Goal: Obtain resource: Obtain resource

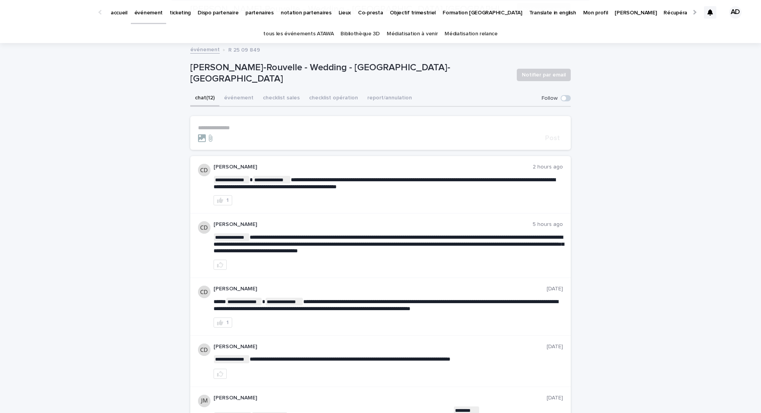
scroll to position [631, 0]
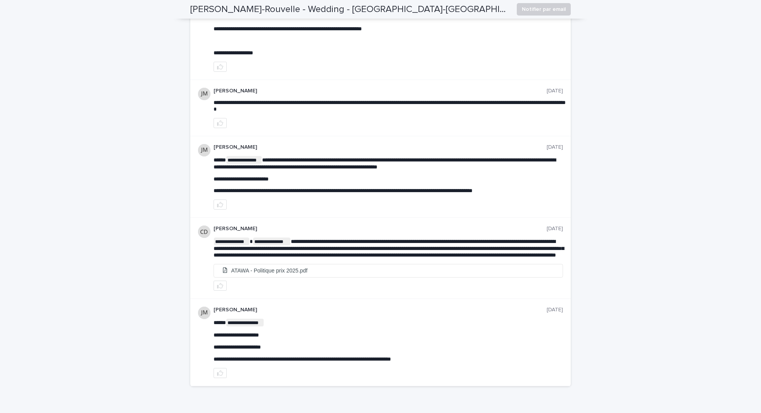
scroll to position [572, 0]
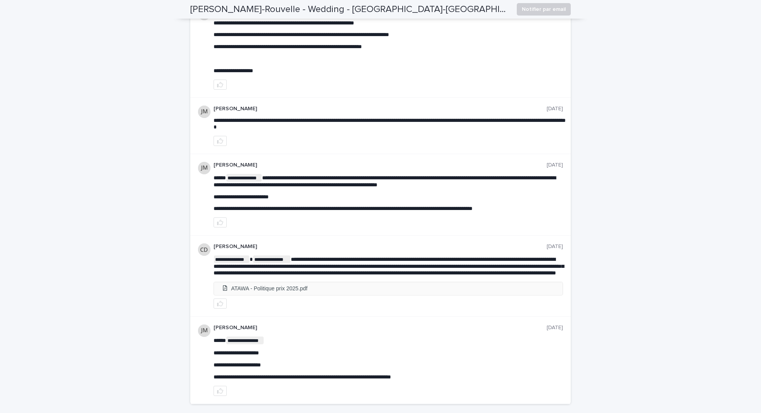
click at [267, 289] on li "ATAWA - Politique prix 2025.pdf" at bounding box center [388, 288] width 349 height 13
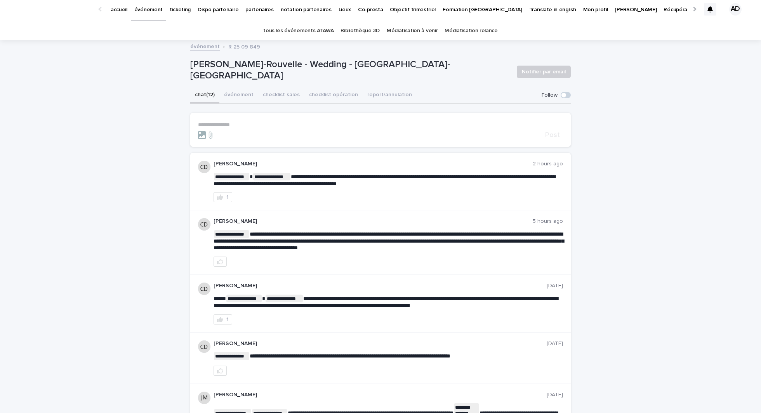
scroll to position [4, 0]
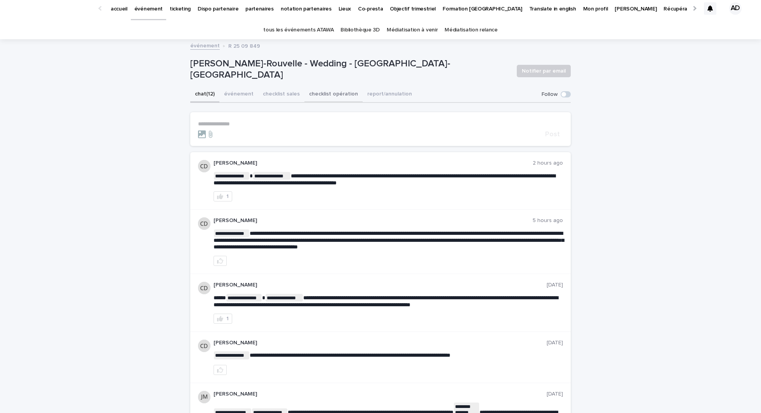
click at [316, 94] on button "checklist opération" at bounding box center [334, 95] width 58 height 16
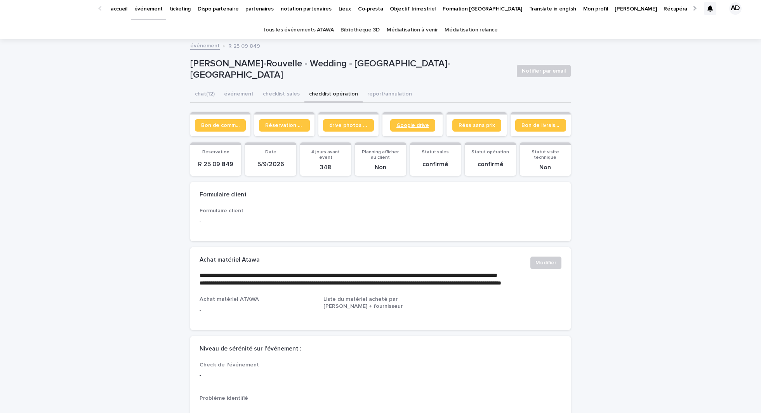
click at [404, 124] on span "Google drive" at bounding box center [413, 125] width 33 height 5
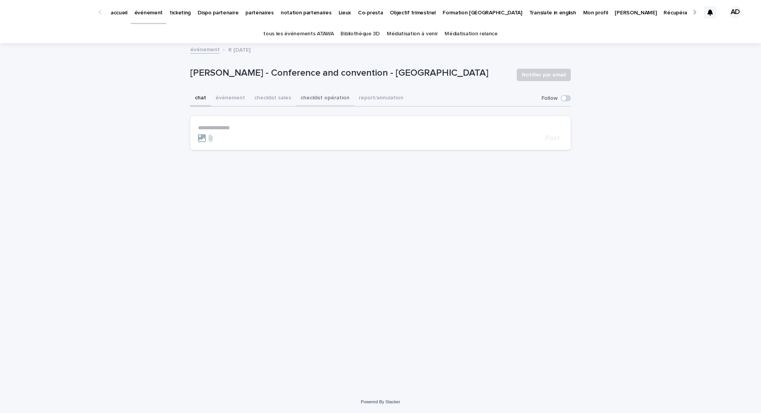
click at [316, 98] on button "checklist opération" at bounding box center [325, 99] width 58 height 16
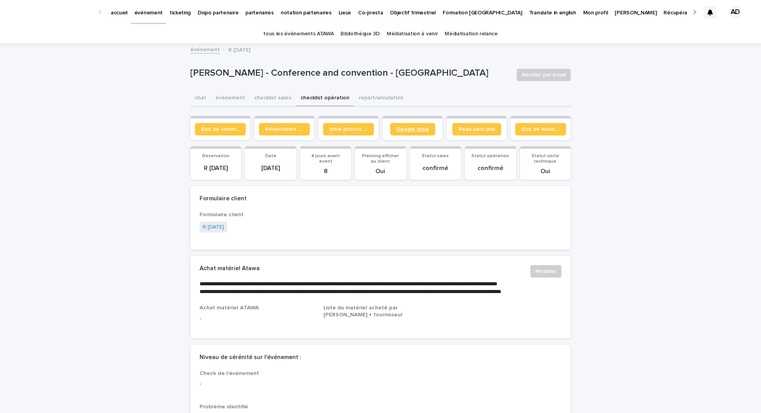
click at [420, 132] on link "Google drive" at bounding box center [412, 129] width 45 height 12
